Goal: Information Seeking & Learning: Learn about a topic

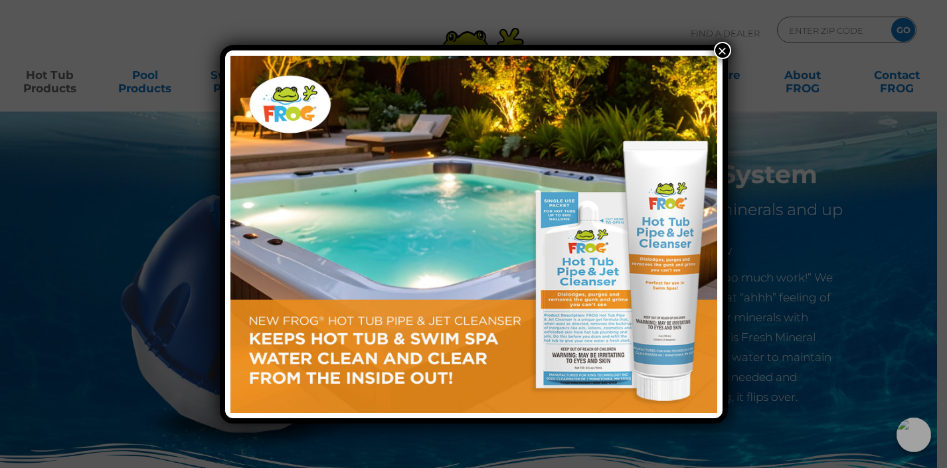
click at [721, 50] on button "×" at bounding box center [722, 50] width 17 height 17
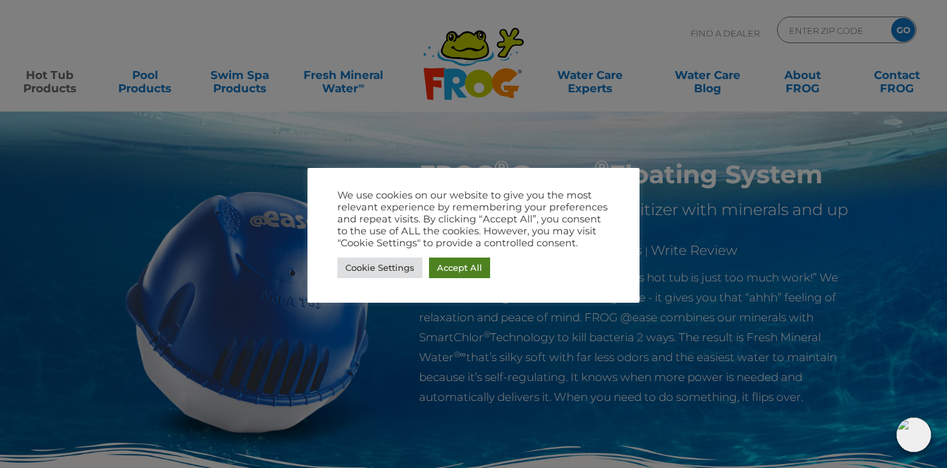
click at [449, 268] on link "Accept All" at bounding box center [459, 268] width 61 height 21
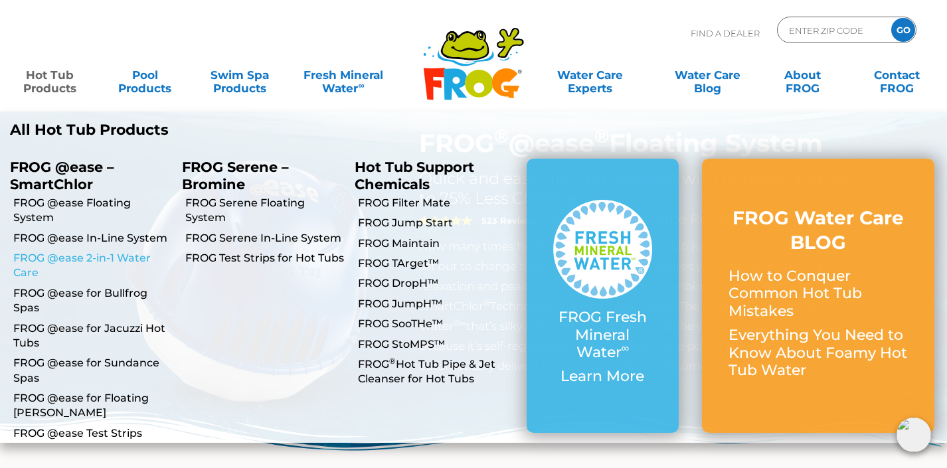
scroll to position [27, 0]
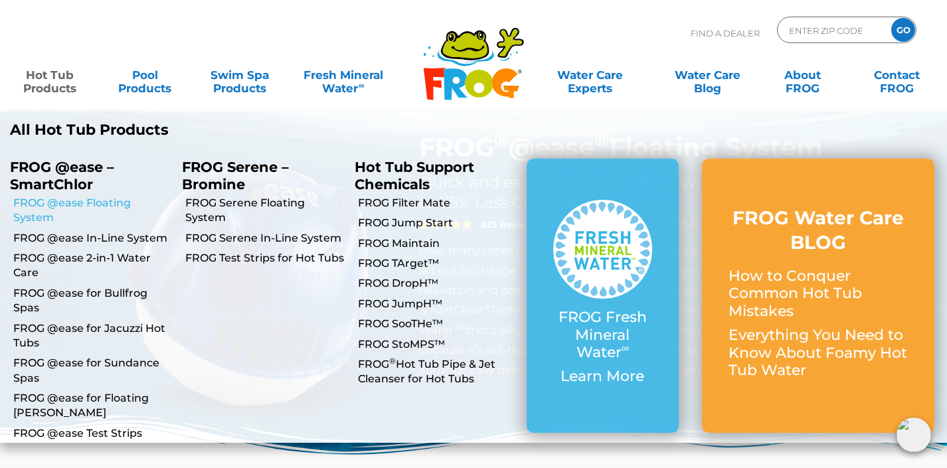
click at [60, 200] on link "FROG @ease Floating System" at bounding box center [92, 211] width 159 height 30
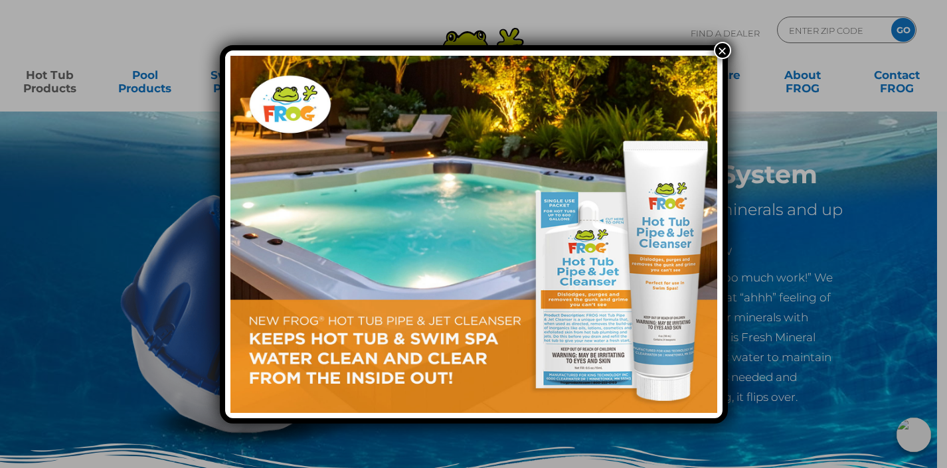
click at [725, 52] on button "×" at bounding box center [722, 50] width 17 height 17
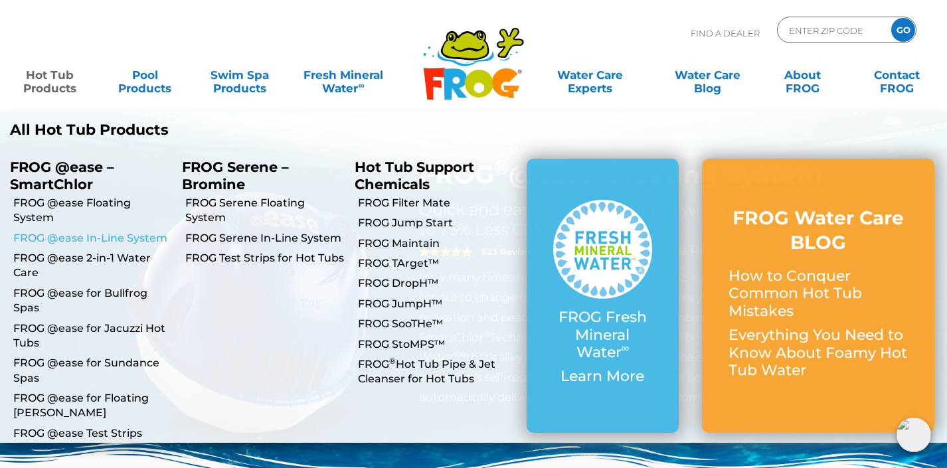
click at [147, 238] on link "FROG @ease In-Line System" at bounding box center [92, 238] width 159 height 15
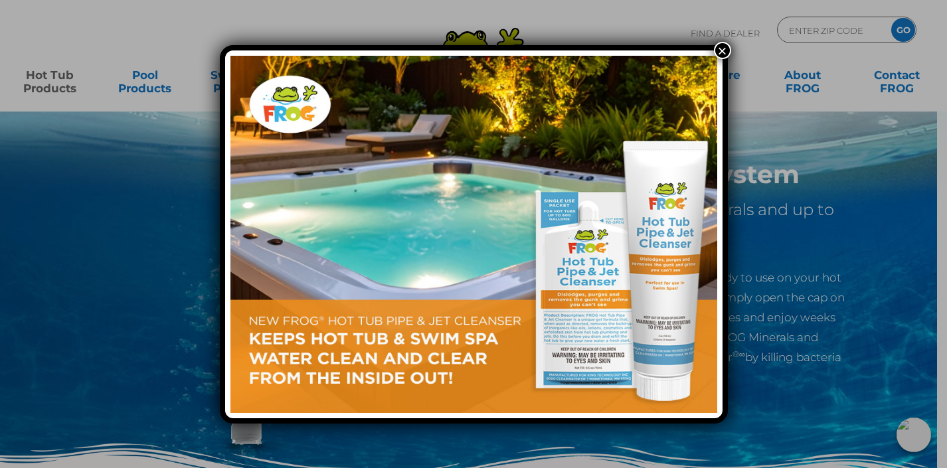
click at [50, 78] on div "×" at bounding box center [473, 234] width 947 height 468
click at [722, 47] on button "×" at bounding box center [722, 50] width 17 height 17
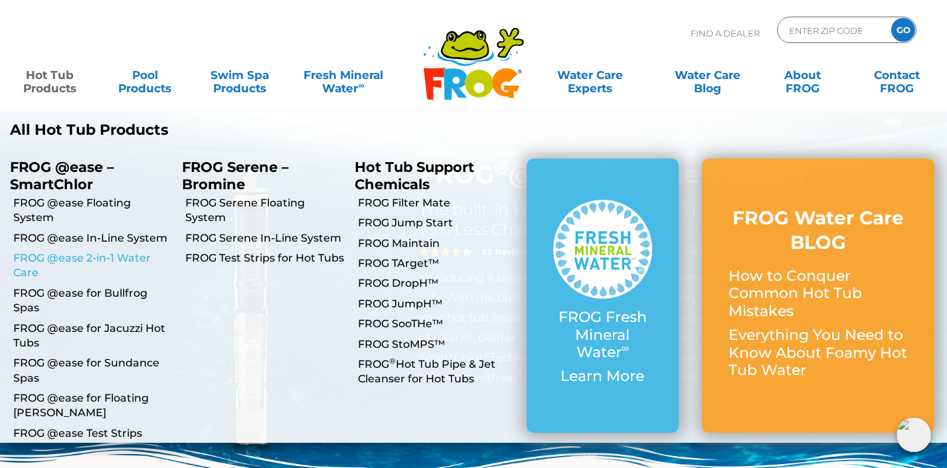
click at [51, 257] on link "FROG @ease 2-in-1 Water Care" at bounding box center [92, 266] width 159 height 30
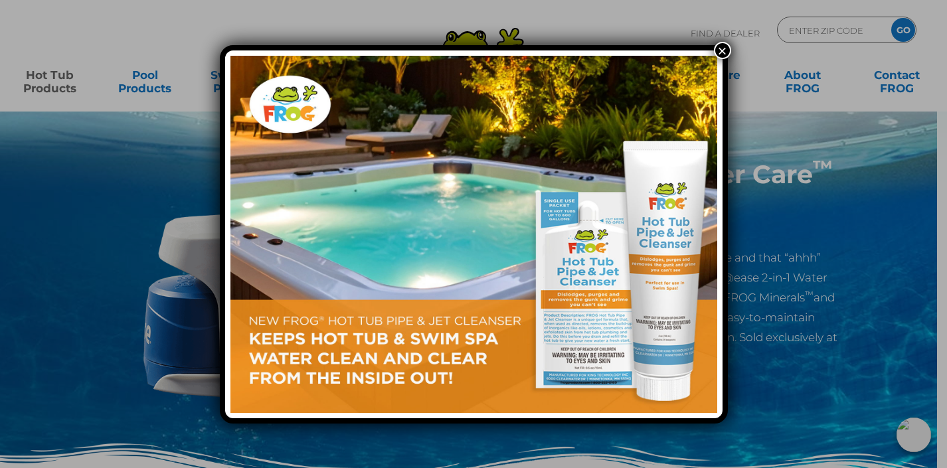
click at [725, 54] on button "×" at bounding box center [722, 50] width 17 height 17
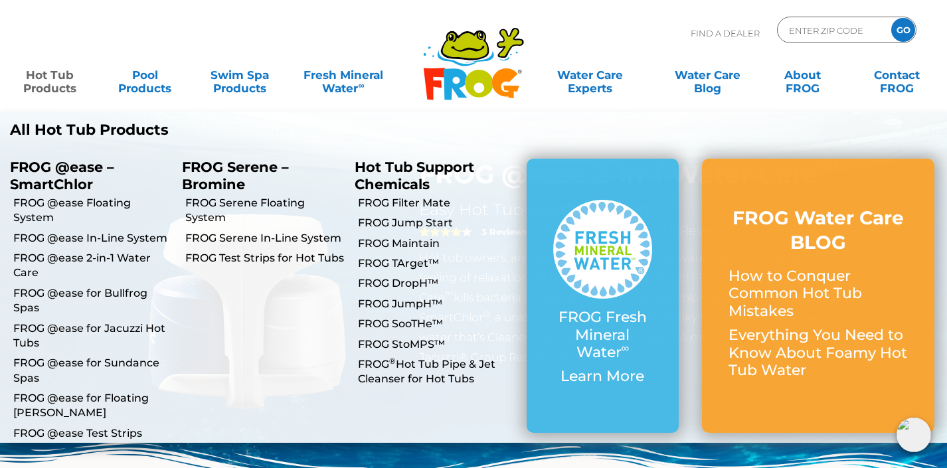
click at [41, 80] on link "Hot Tub Products" at bounding box center [50, 75] width 74 height 27
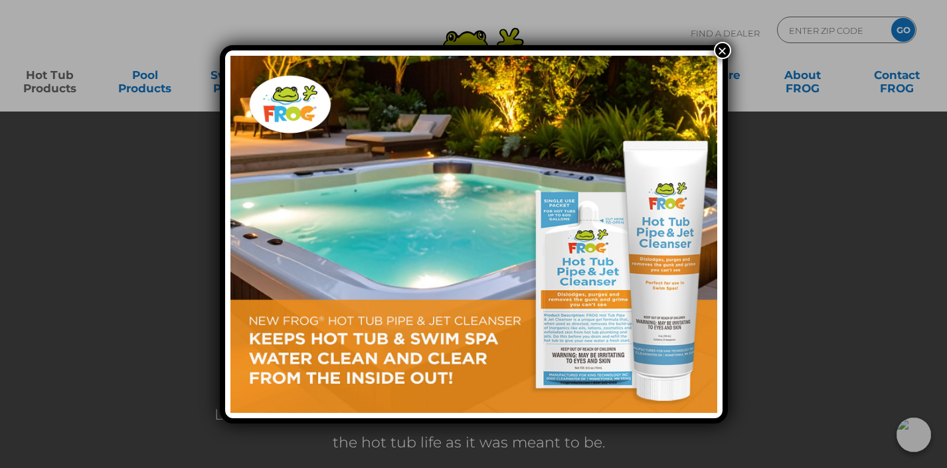
click at [727, 58] on div "×" at bounding box center [474, 234] width 508 height 378
click at [725, 53] on button "×" at bounding box center [722, 50] width 17 height 17
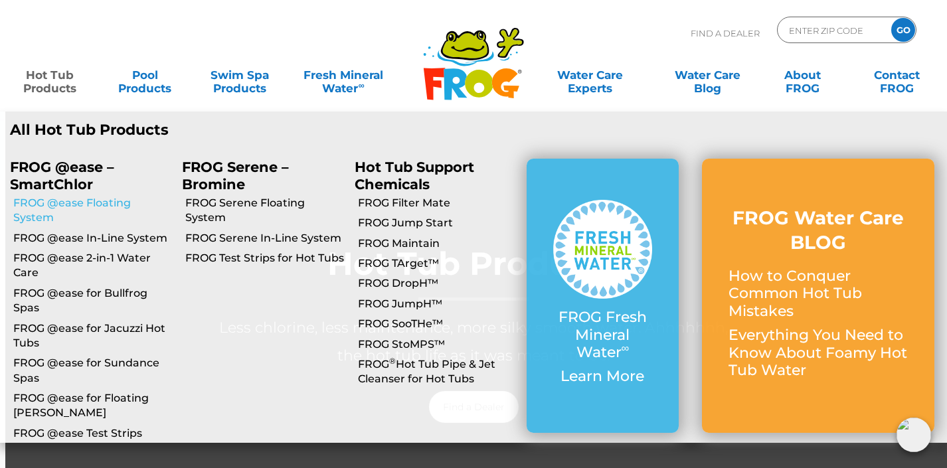
scroll to position [85, 0]
click at [91, 400] on link "FROG @ease for Floating [PERSON_NAME]" at bounding box center [92, 406] width 159 height 30
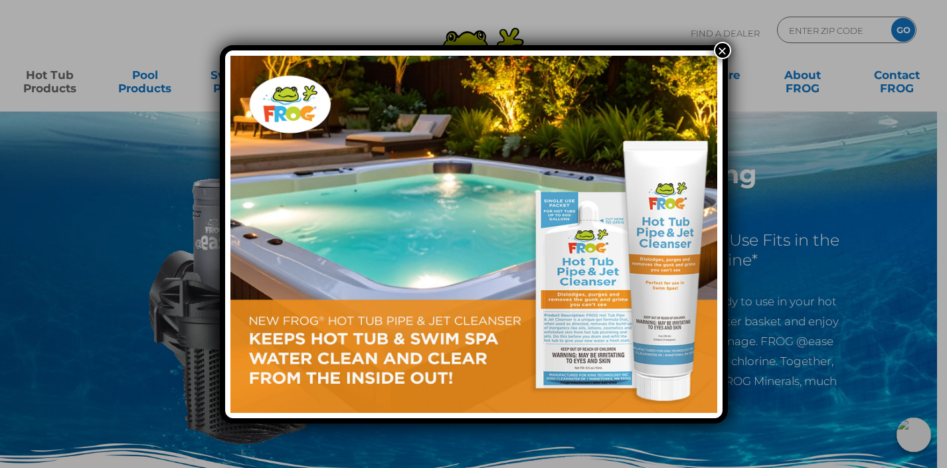
click at [714, 56] on img at bounding box center [473, 234] width 487 height 357
click at [721, 50] on button "×" at bounding box center [722, 50] width 17 height 17
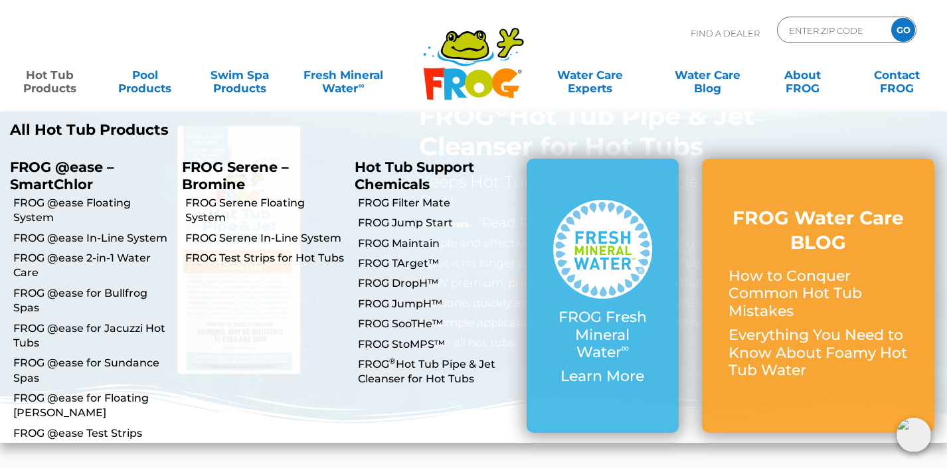
scroll to position [53, 0]
click at [216, 207] on link "FROG Serene Floating System" at bounding box center [264, 211] width 159 height 30
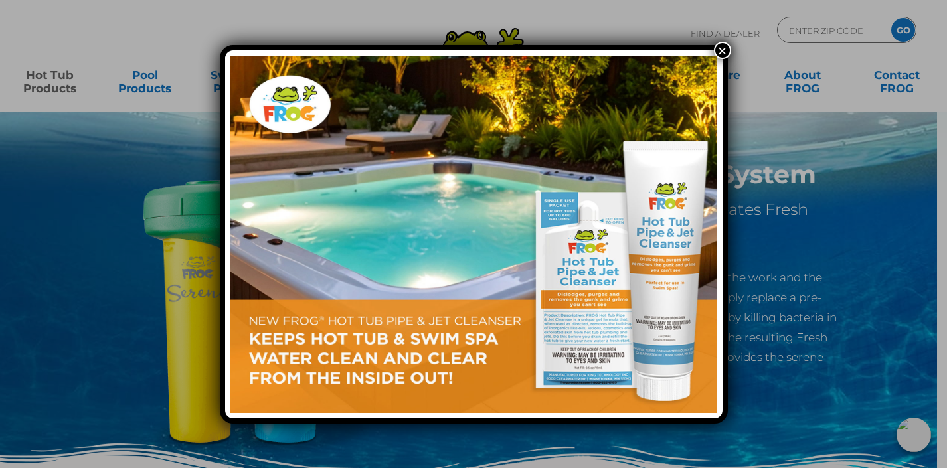
click at [723, 49] on button "×" at bounding box center [722, 50] width 17 height 17
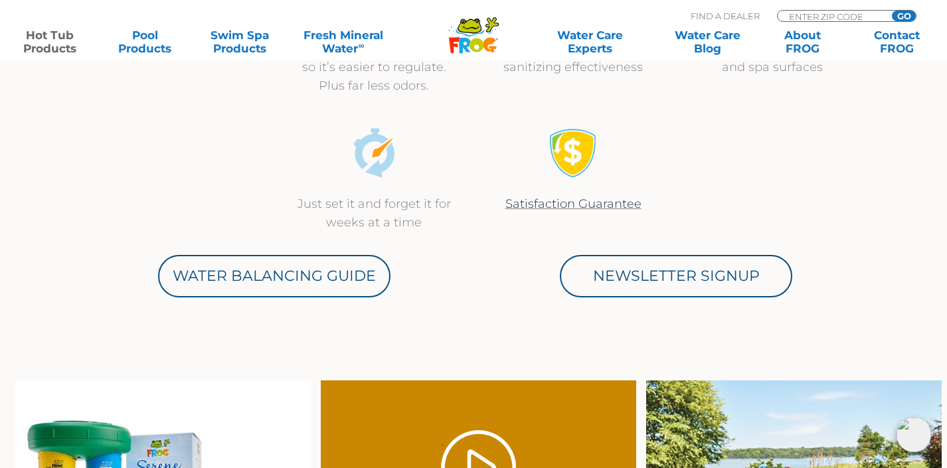
scroll to position [535, 0]
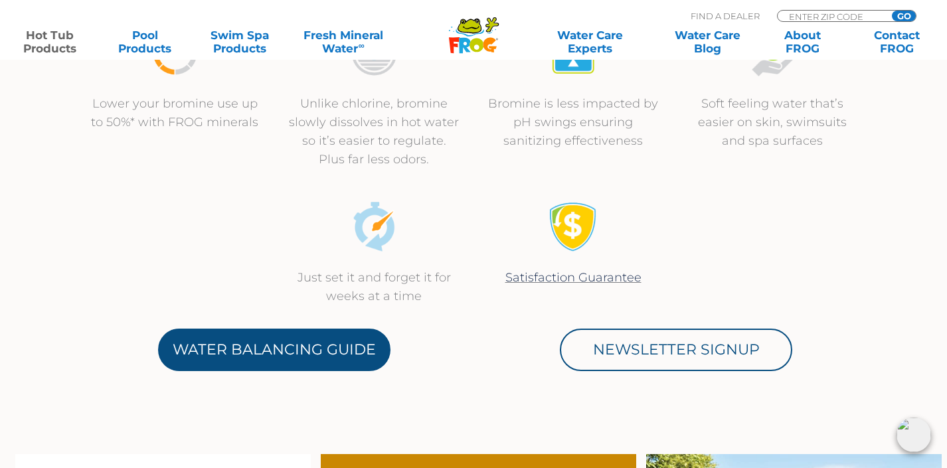
click at [355, 369] on link "Water Balancing Guide" at bounding box center [274, 350] width 232 height 42
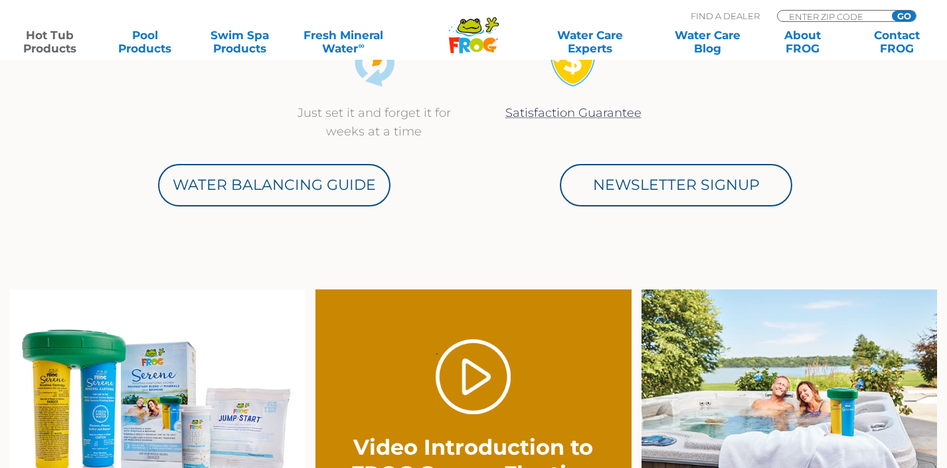
scroll to position [753, 0]
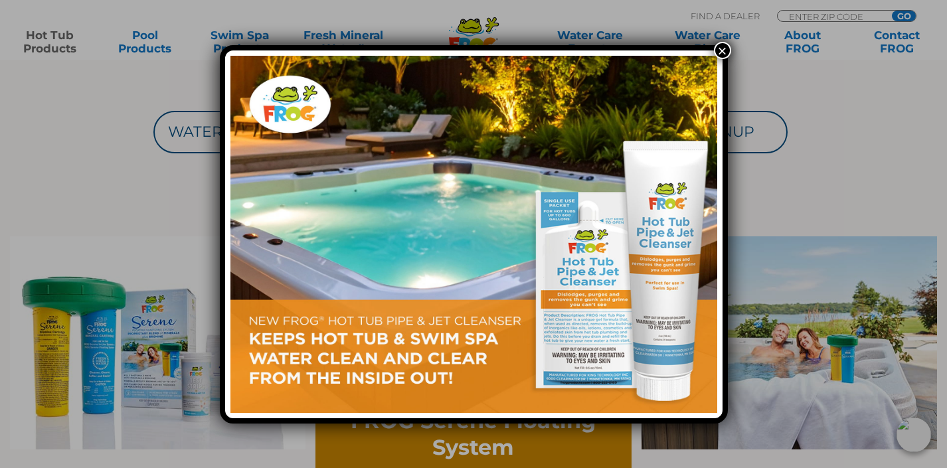
click at [717, 50] on button "×" at bounding box center [722, 50] width 17 height 17
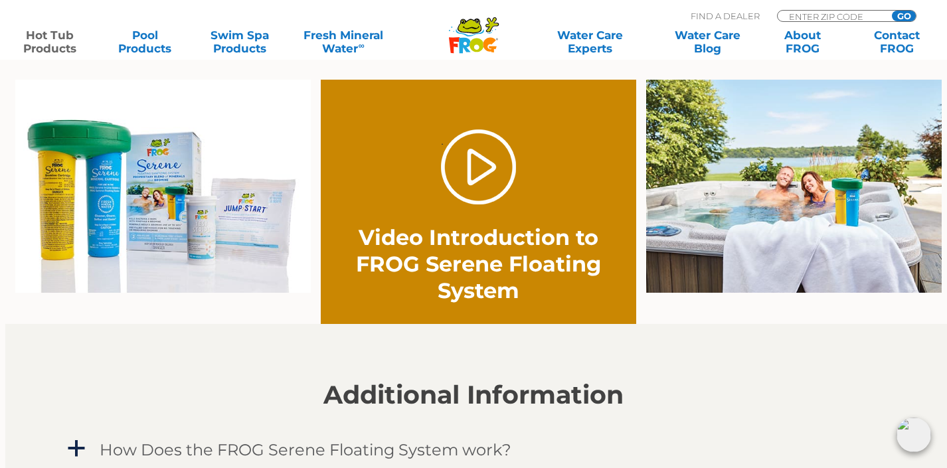
scroll to position [1102, 0]
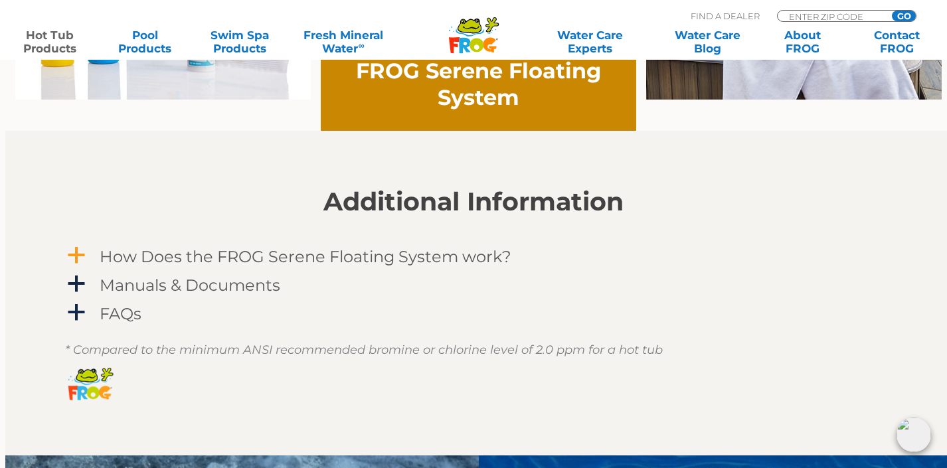
click at [382, 259] on h4 "How Does the FROG Serene Floating System work?" at bounding box center [306, 257] width 412 height 18
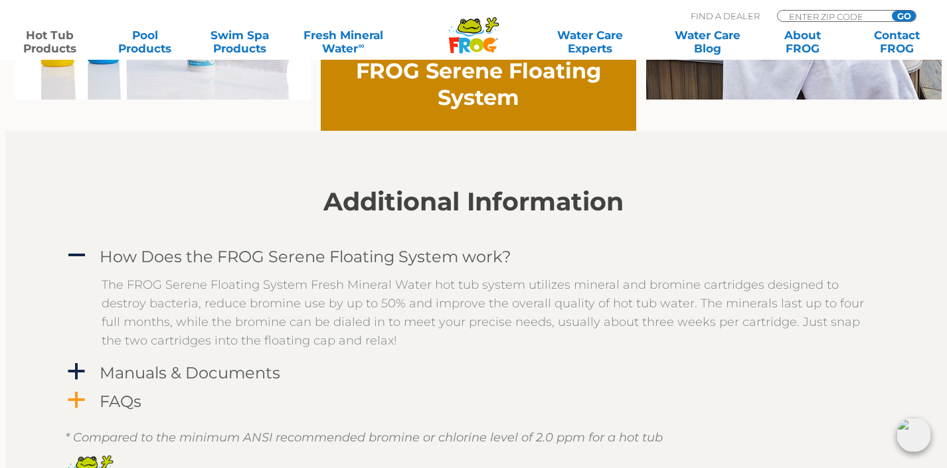
click at [114, 411] on div "FAQs" at bounding box center [443, 401] width 694 height 25
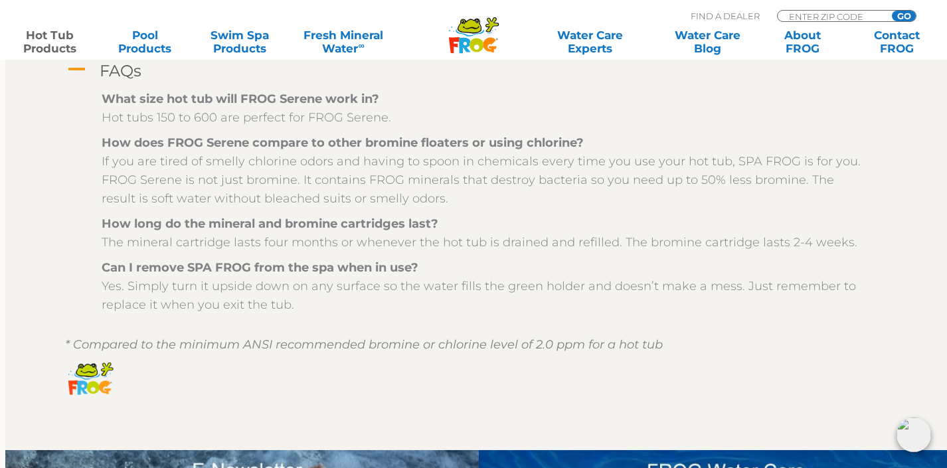
scroll to position [1424, 0]
